Goal: Check status

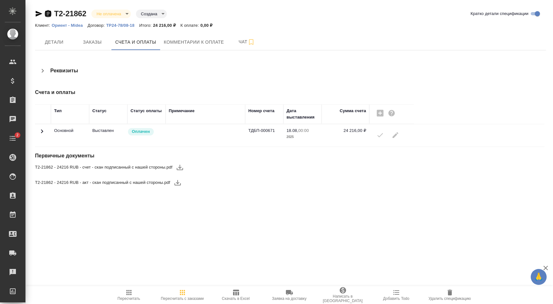
click at [49, 13] on icon "button" at bounding box center [48, 13] width 6 height 6
click at [167, 42] on span "Комментарии к оплате" at bounding box center [194, 42] width 60 height 8
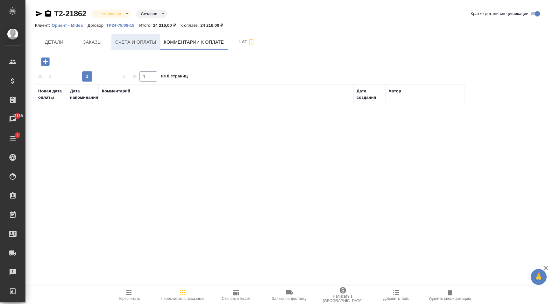
click at [148, 44] on span "Счета и оплаты" at bounding box center [135, 42] width 41 height 8
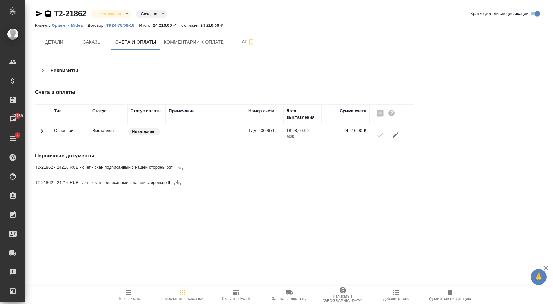
click at [44, 134] on icon at bounding box center [42, 131] width 8 height 8
